Goal: Task Accomplishment & Management: Use online tool/utility

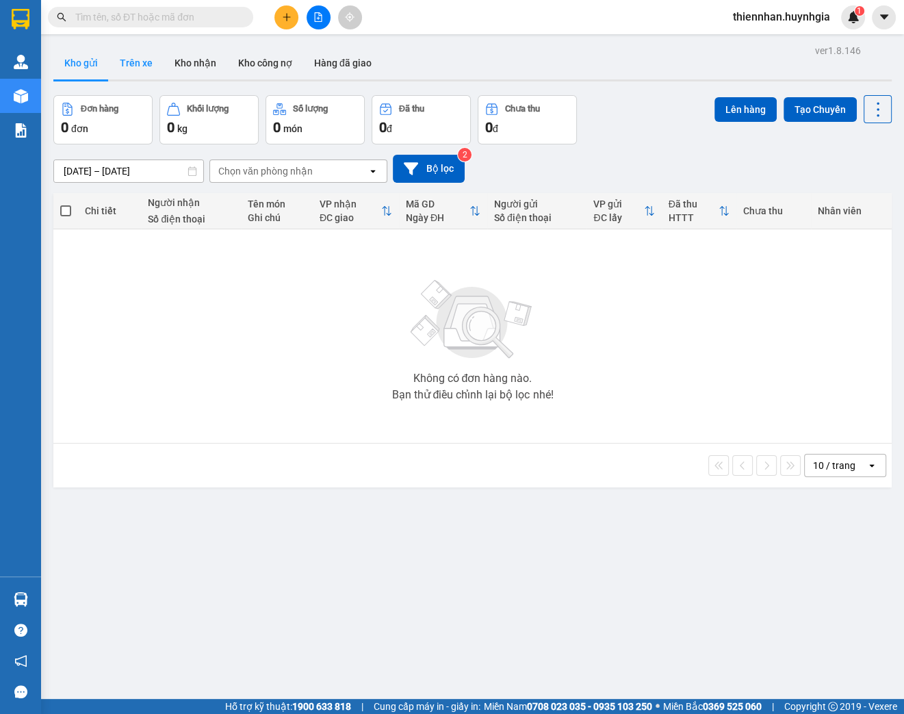
click at [145, 61] on button "Trên xe" at bounding box center [136, 63] width 55 height 33
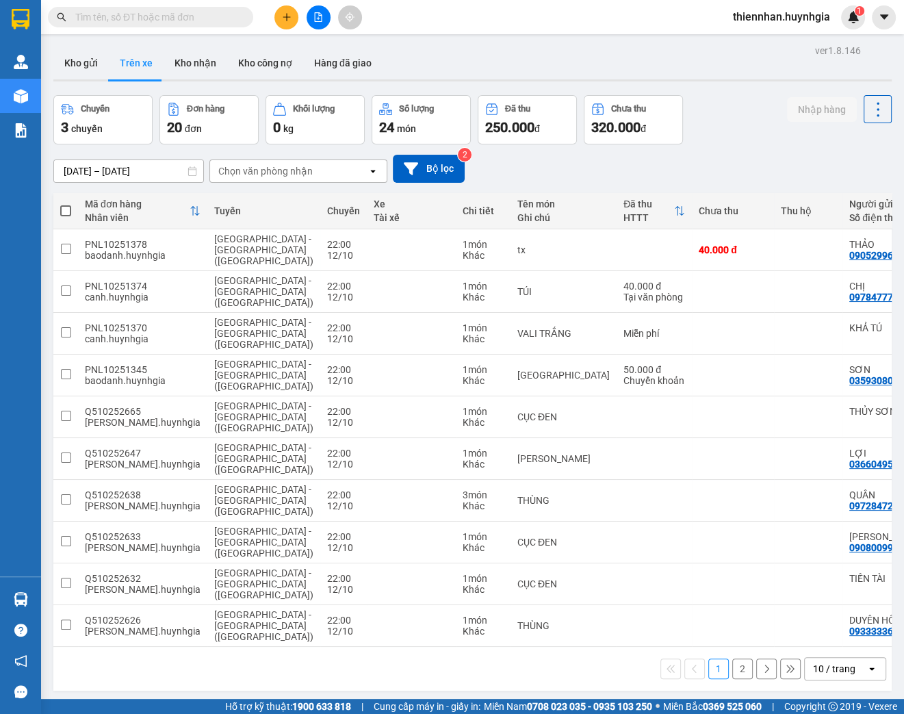
click at [118, 170] on input "[DATE] – [DATE]" at bounding box center [128, 171] width 149 height 22
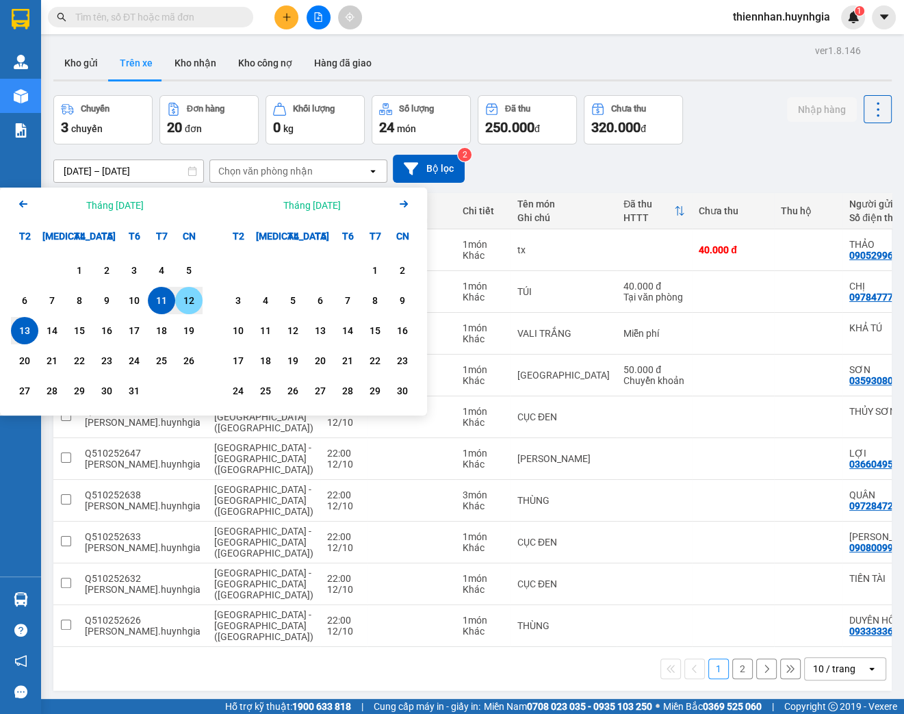
click at [192, 305] on div "12" at bounding box center [188, 300] width 19 height 16
click at [21, 329] on div "13" at bounding box center [24, 330] width 19 height 16
type input "[DATE] – [DATE]"
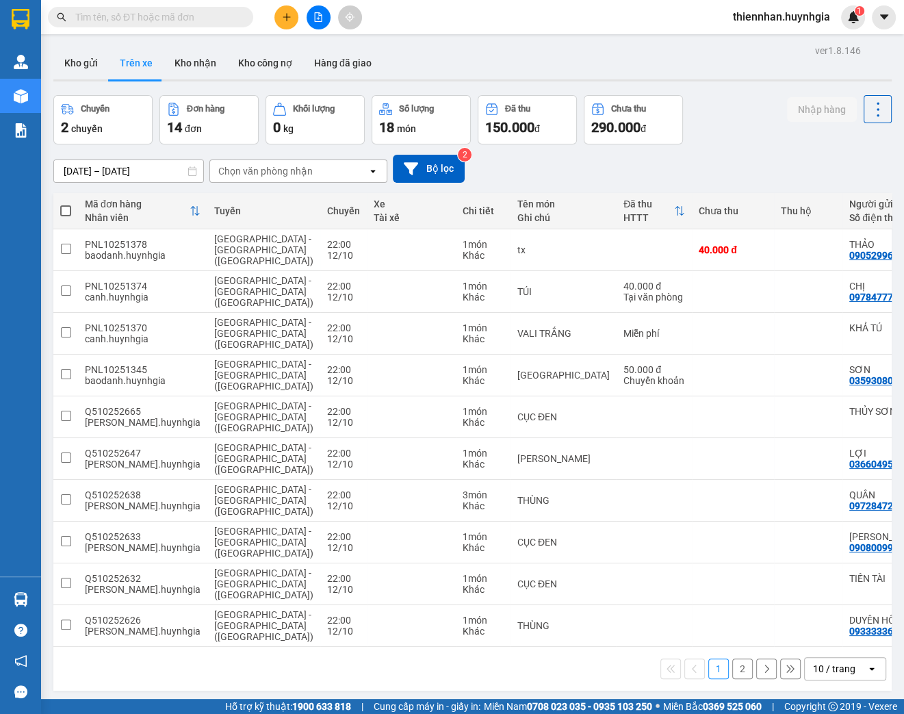
click at [274, 173] on div "Chọn văn phòng nhận" at bounding box center [265, 171] width 94 height 14
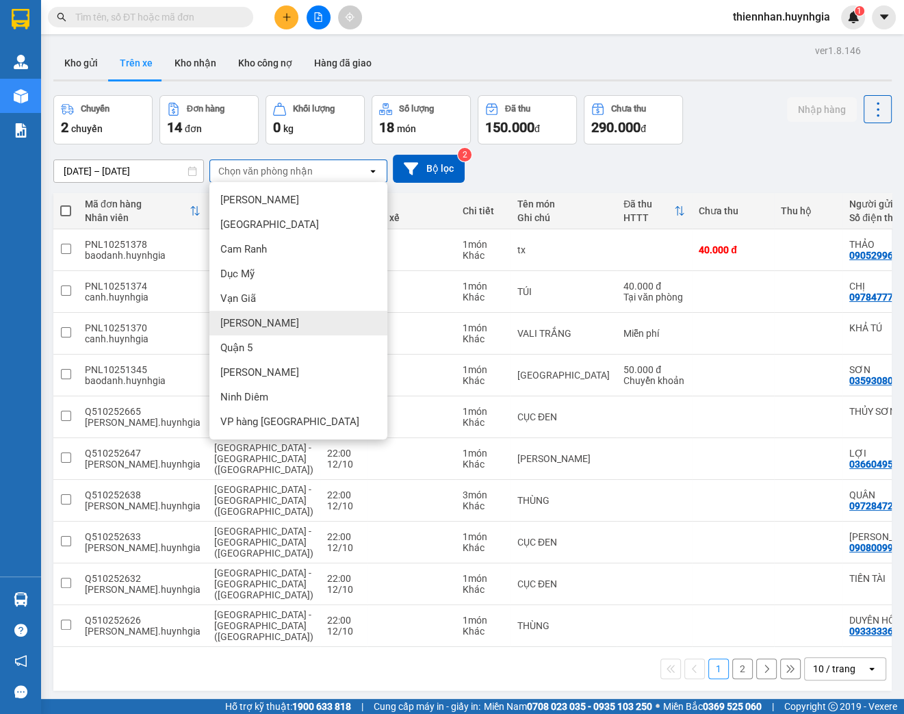
click at [251, 322] on span "[PERSON_NAME]" at bounding box center [259, 323] width 79 height 14
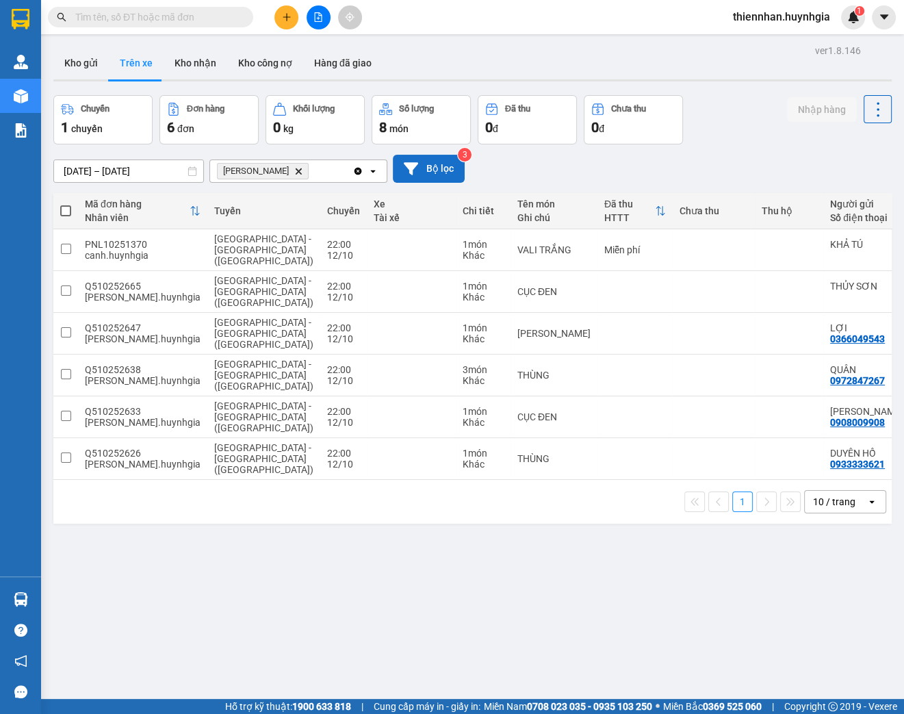
click at [428, 170] on button "Bộ lọc" at bounding box center [429, 169] width 72 height 28
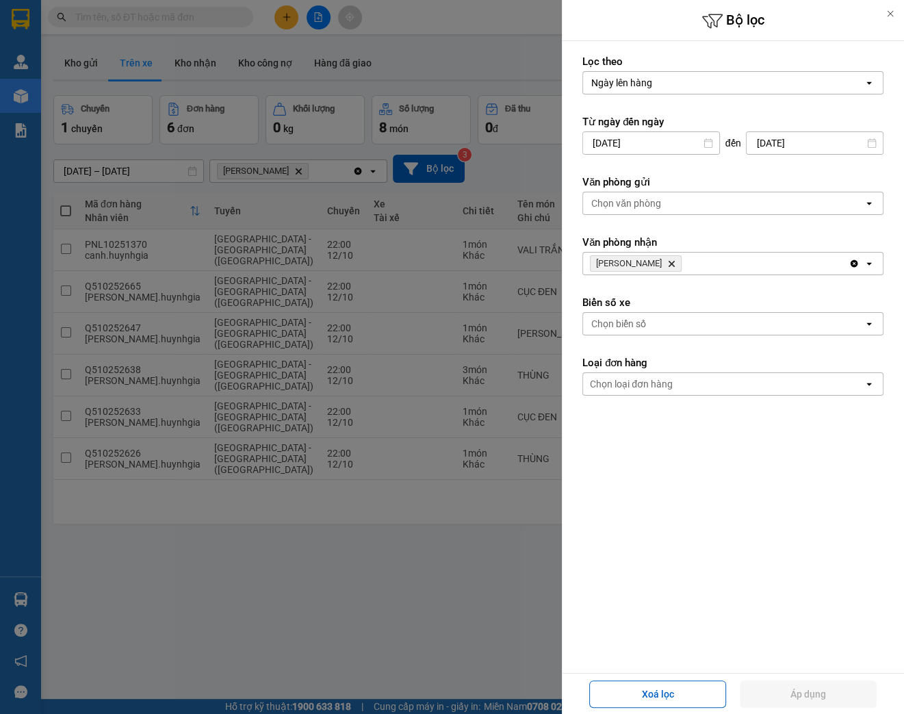
click at [629, 197] on div "Chọn văn phòng" at bounding box center [627, 203] width 70 height 14
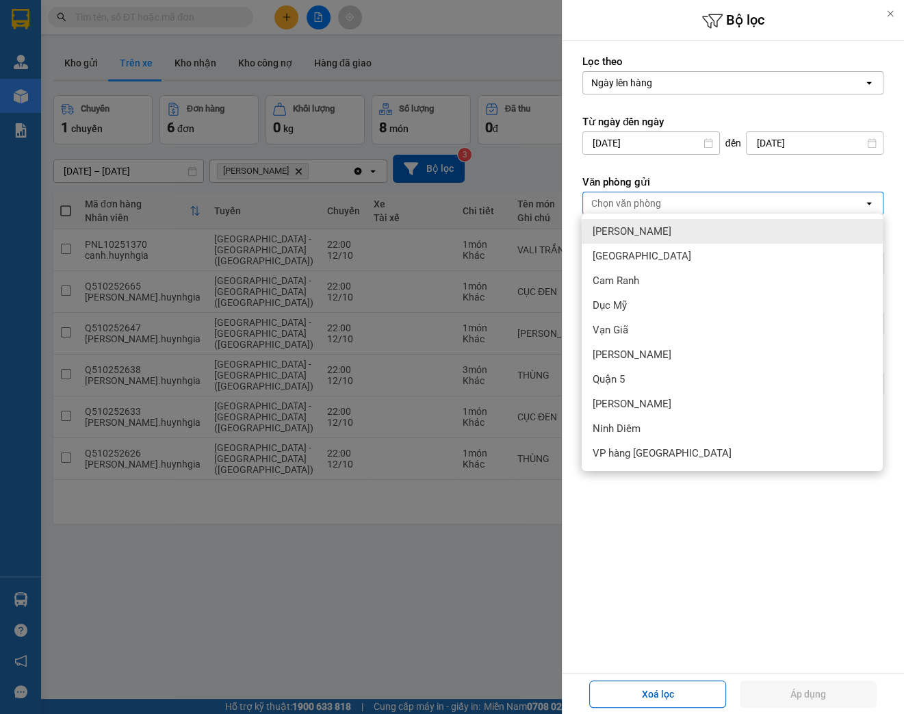
click at [622, 232] on span "[PERSON_NAME]" at bounding box center [632, 232] width 79 height 14
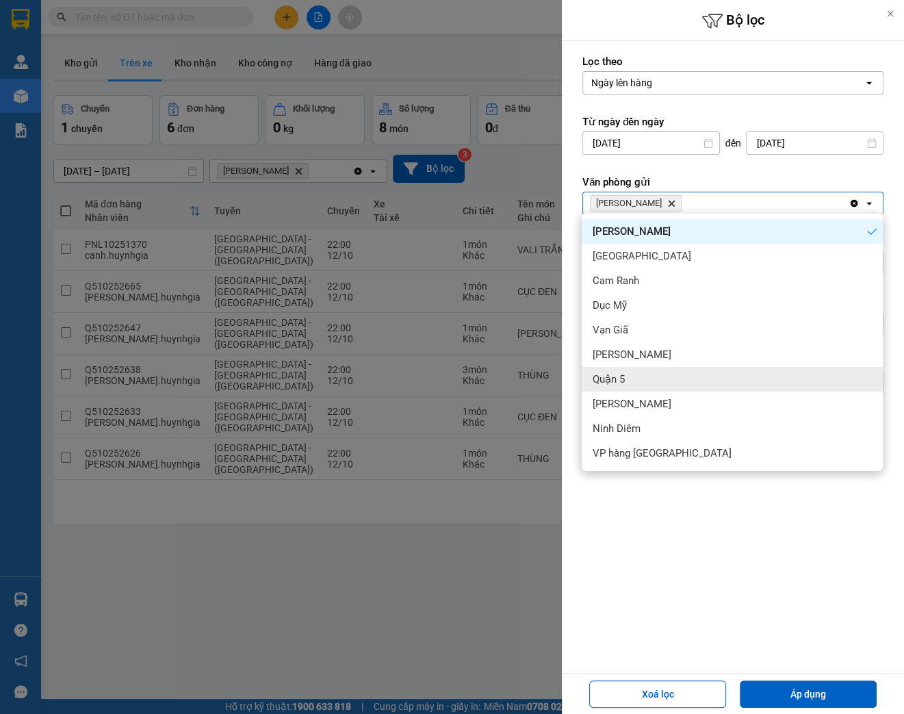
click at [612, 381] on span "Quận 5" at bounding box center [609, 379] width 32 height 14
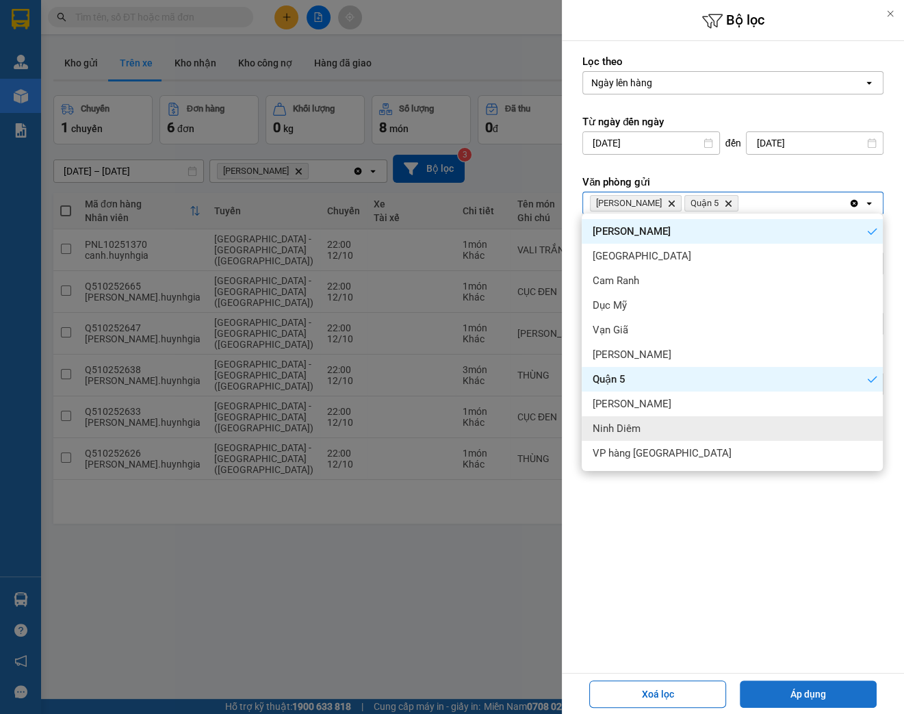
click at [807, 694] on button "Áp dụng" at bounding box center [808, 694] width 137 height 27
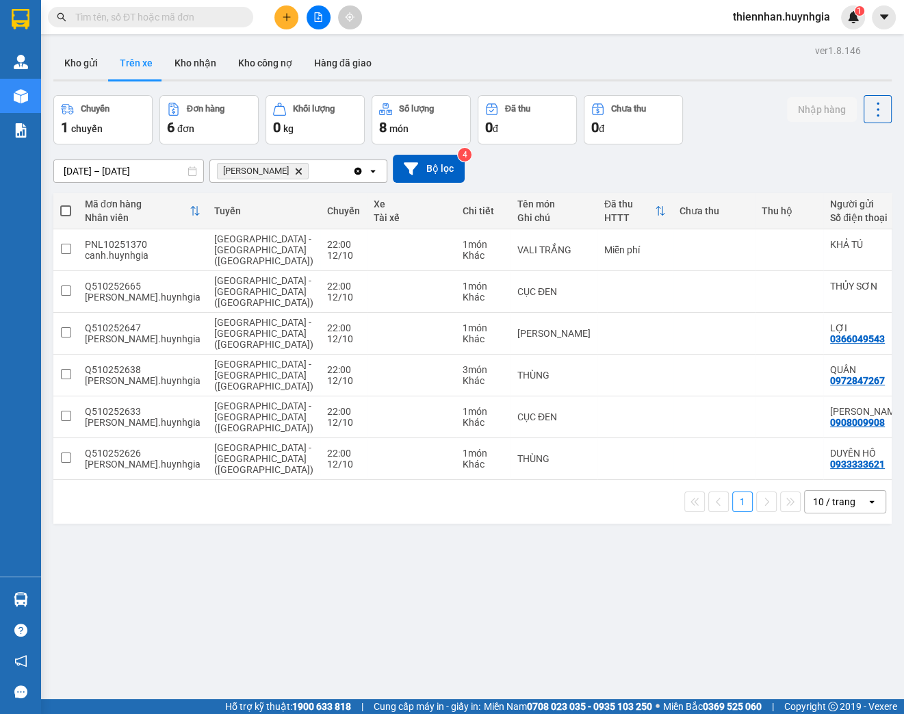
click at [67, 212] on span at bounding box center [65, 210] width 11 height 11
click at [66, 204] on input "checkbox" at bounding box center [66, 204] width 0 height 0
checkbox input "true"
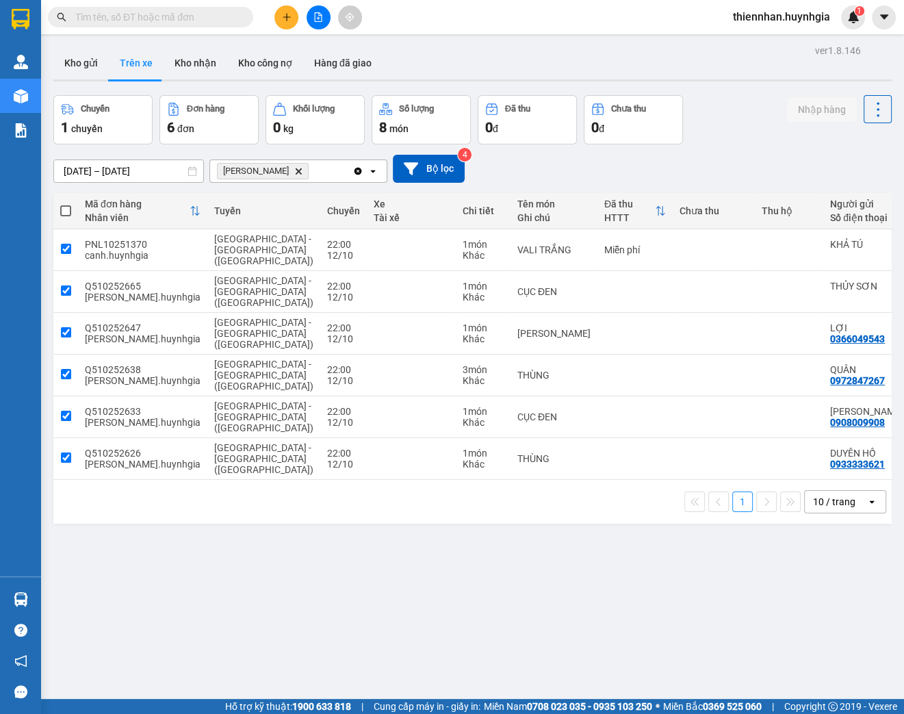
checkbox input "true"
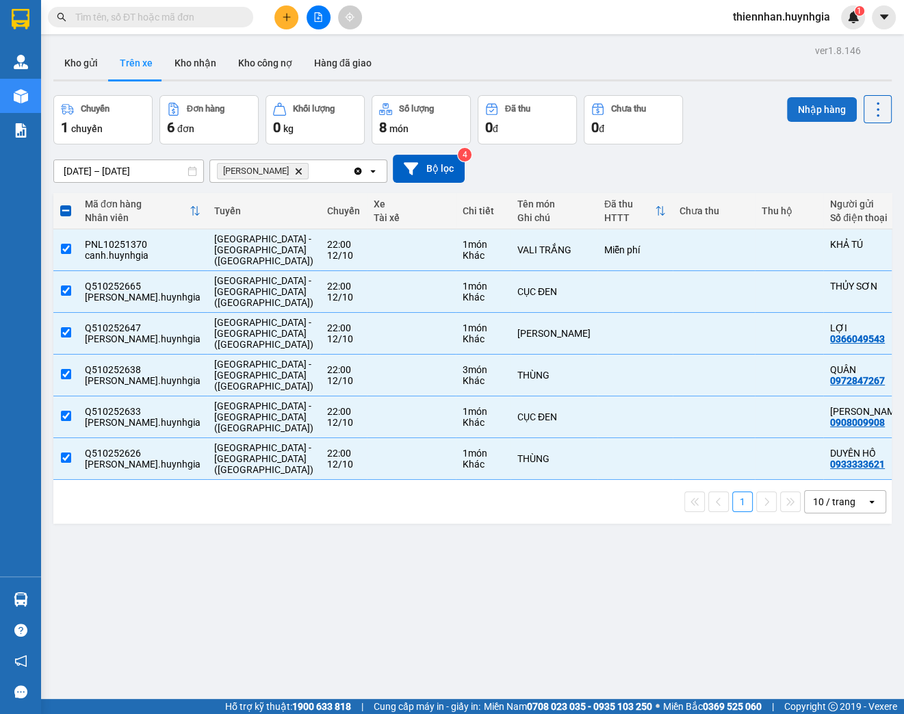
click at [821, 105] on button "Nhập hàng" at bounding box center [822, 109] width 70 height 25
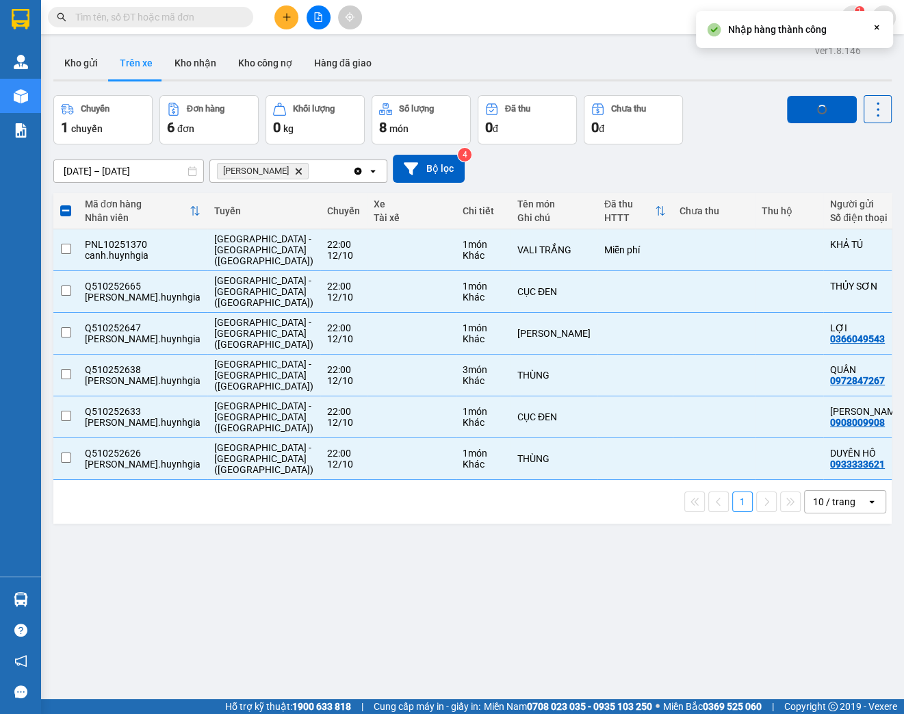
checkbox input "false"
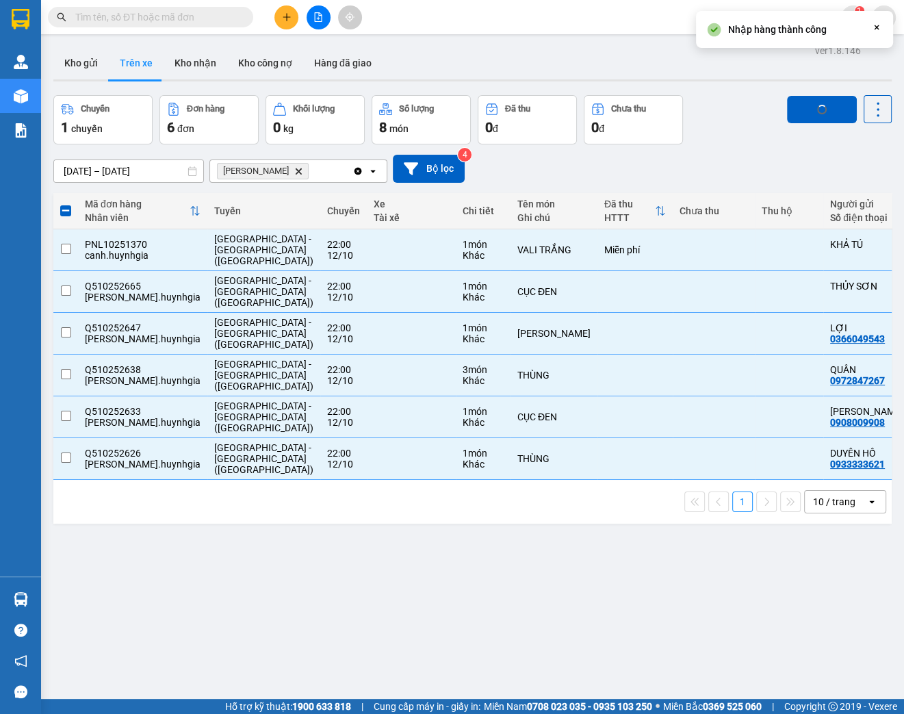
checkbox input "false"
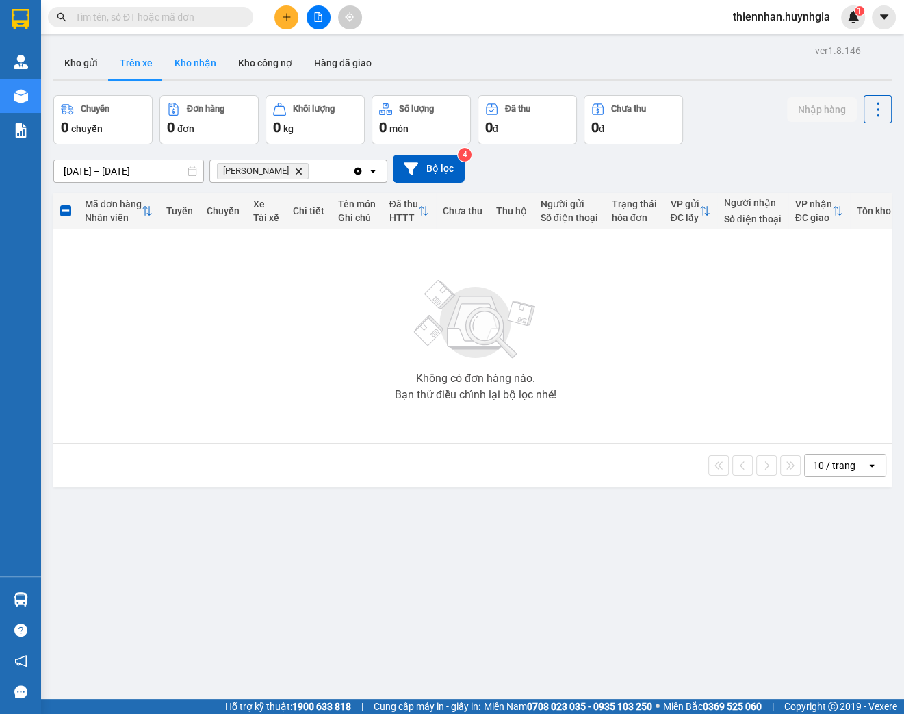
click at [194, 65] on button "Kho nhận" at bounding box center [196, 63] width 64 height 33
type input "[DATE] – [DATE]"
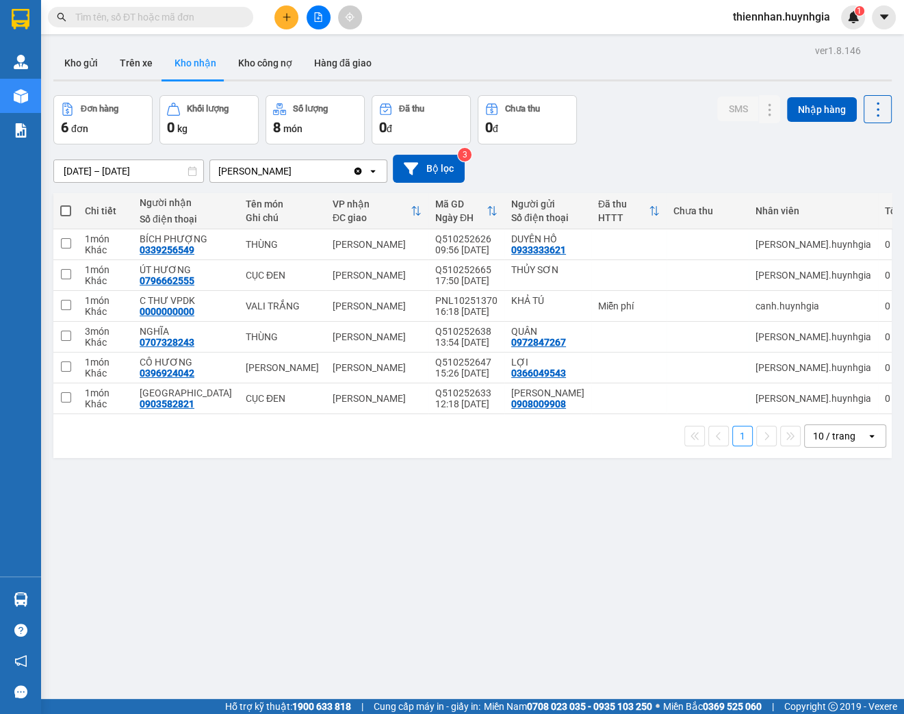
click at [60, 212] on span at bounding box center [65, 210] width 11 height 11
click at [66, 204] on input "checkbox" at bounding box center [66, 204] width 0 height 0
checkbox input "true"
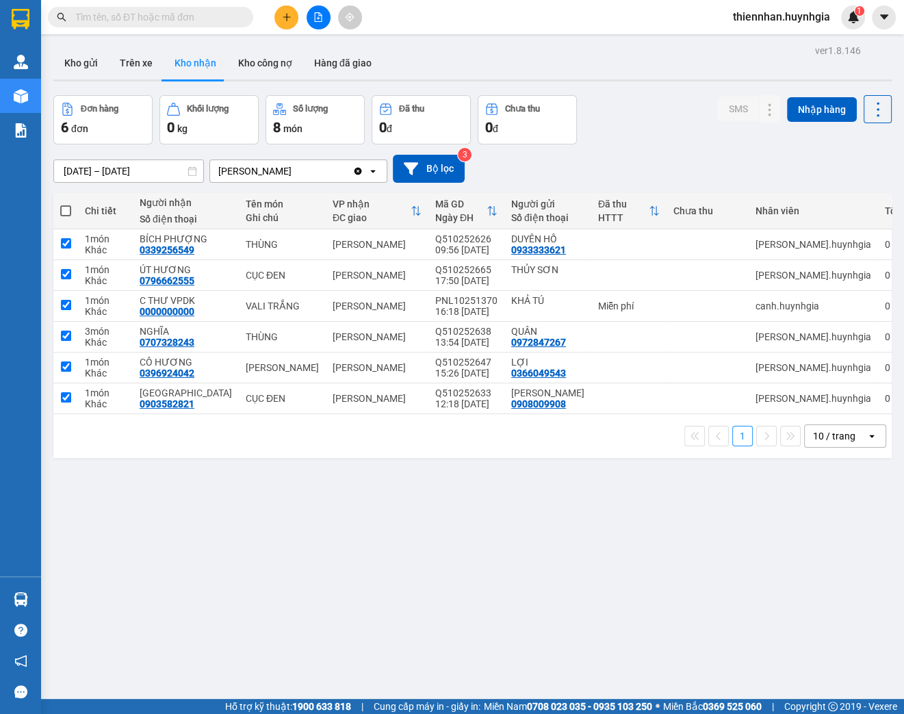
checkbox input "true"
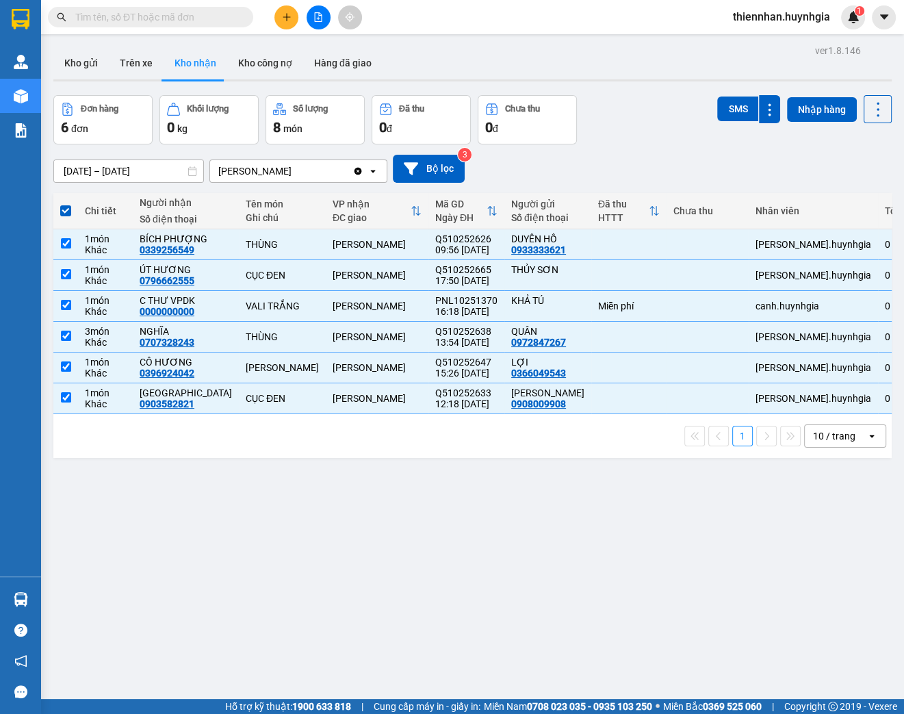
click at [825, 438] on div "10 / trang" at bounding box center [834, 436] width 42 height 14
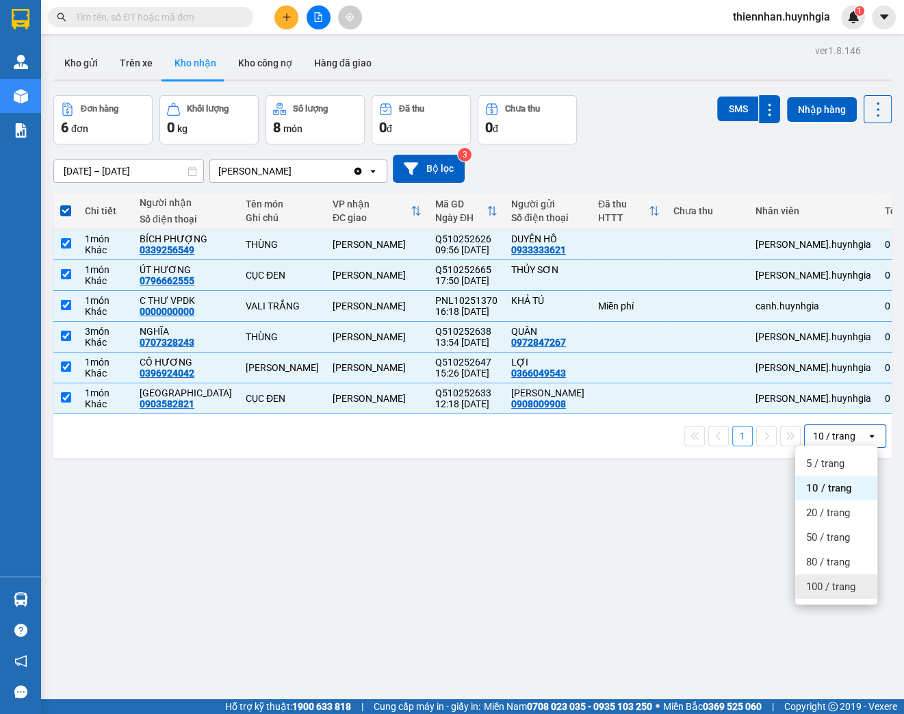
click at [839, 587] on span "100 / trang" at bounding box center [831, 587] width 49 height 14
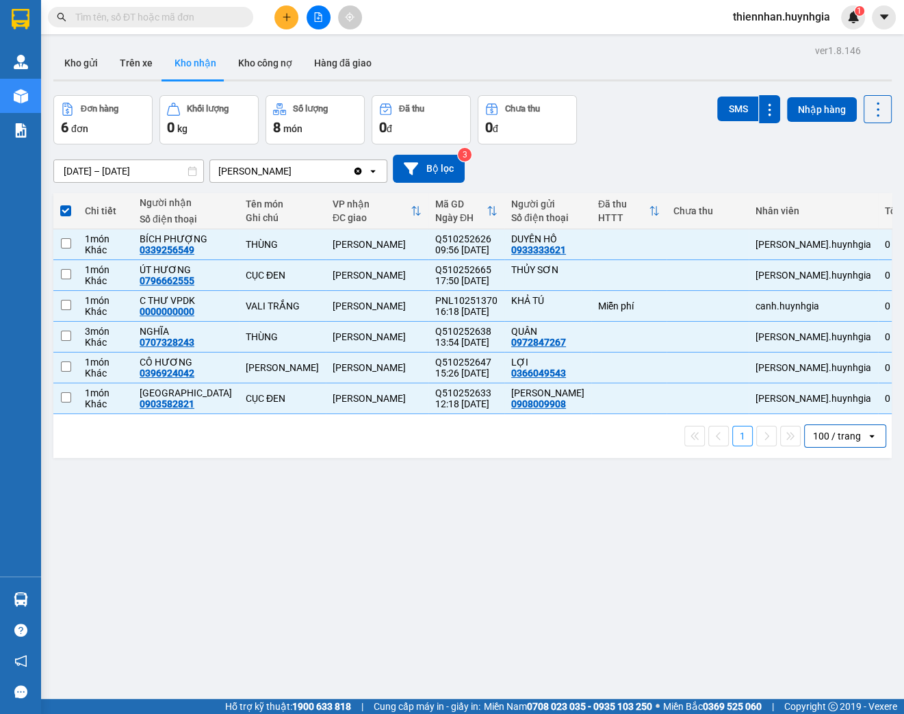
checkbox input "false"
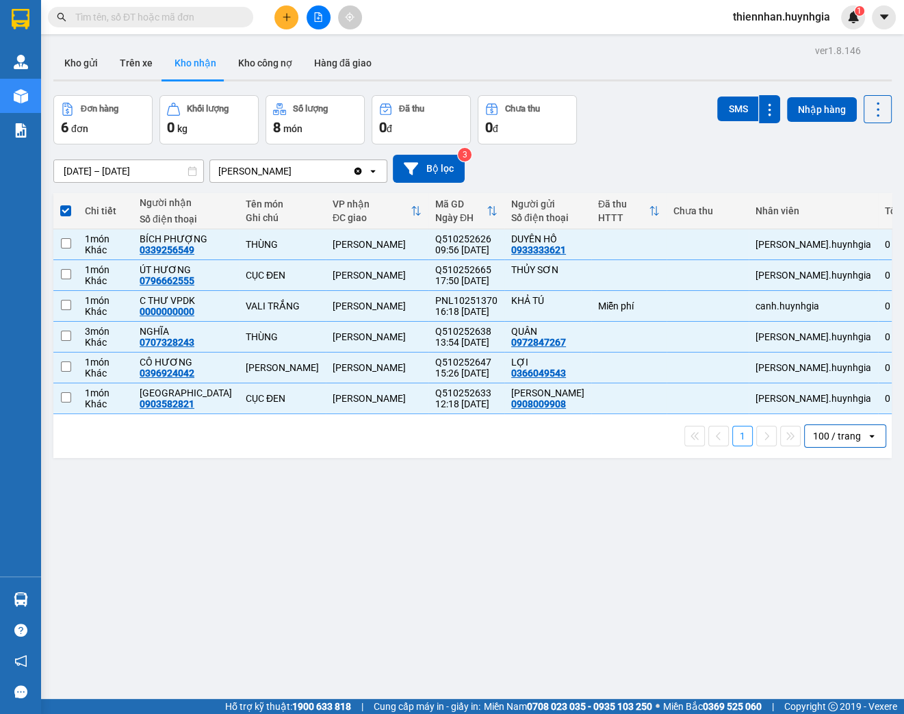
checkbox input "false"
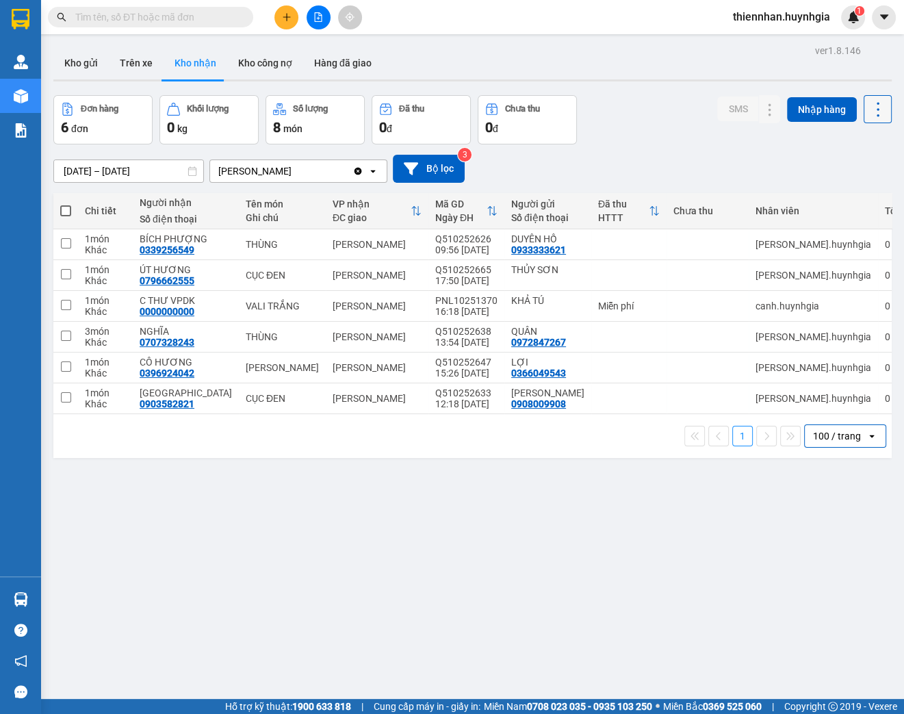
click at [869, 111] on icon at bounding box center [878, 109] width 19 height 19
click at [841, 147] on span "Xuất excel" at bounding box center [853, 146] width 44 height 14
